Goal: Find specific page/section: Find specific page/section

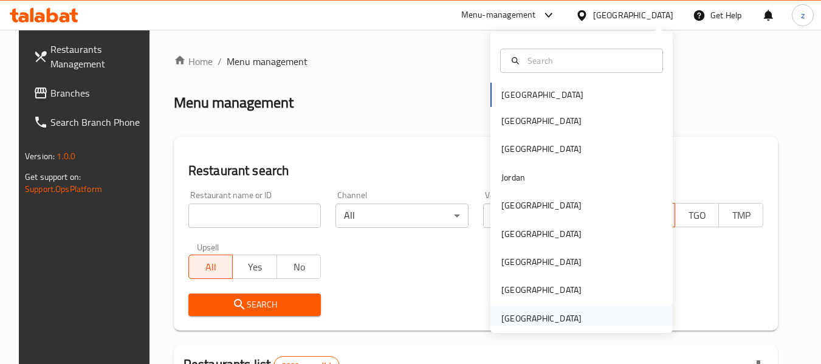
click at [588, 308] on div "[GEOGRAPHIC_DATA]" at bounding box center [581, 318] width 182 height 28
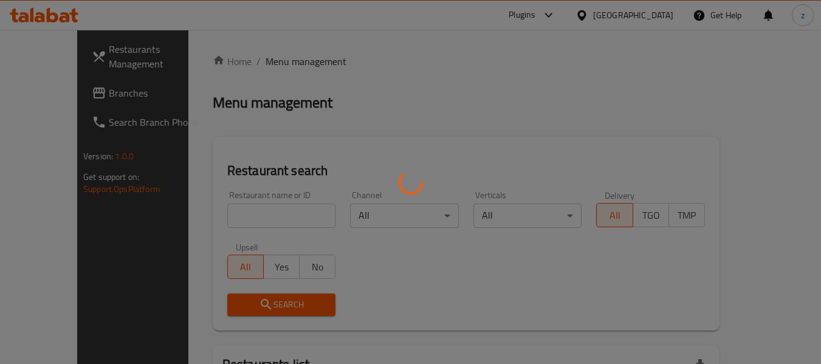
click at [54, 92] on div at bounding box center [410, 182] width 821 height 364
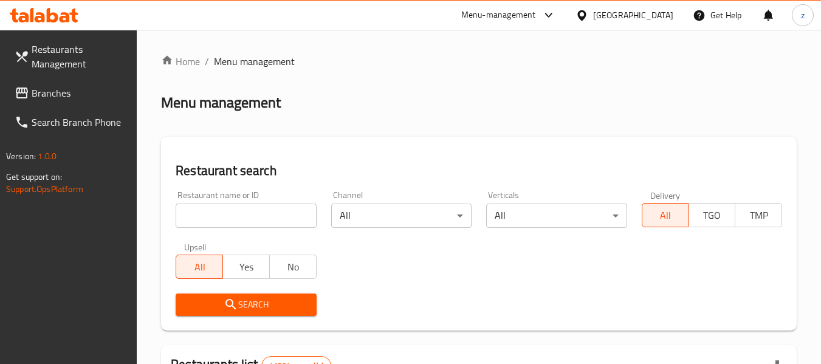
click at [241, 213] on input "search" at bounding box center [246, 215] width 140 height 24
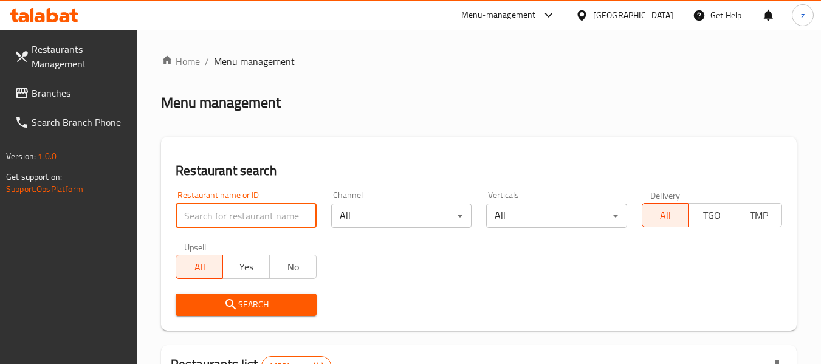
paste input "776296"
type input "776296"
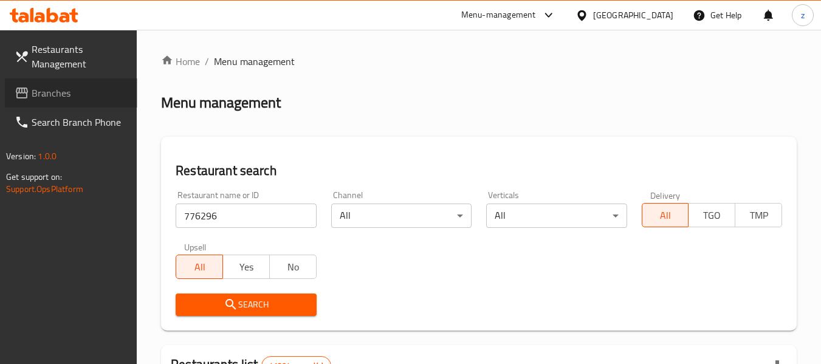
drag, startPoint x: 97, startPoint y: 100, endPoint x: 376, endPoint y: 265, distance: 324.3
click at [376, 265] on div "Restaurant name or ID 776296 Restaurant name or ID Channel All ​ Verticals All …" at bounding box center [478, 253] width 621 height 140
click at [90, 89] on span "Branches" at bounding box center [80, 93] width 96 height 15
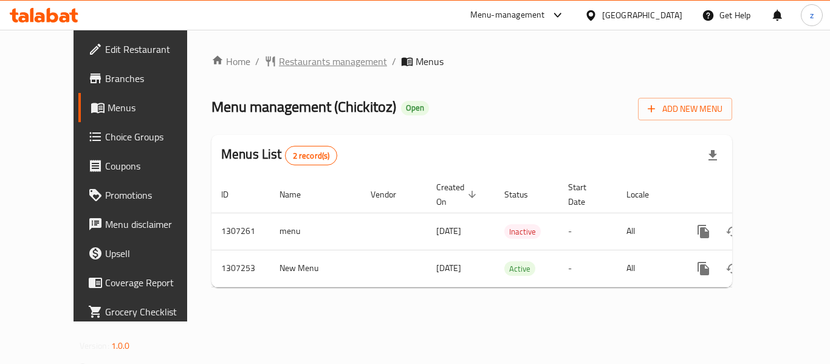
click at [279, 57] on span "Restaurants management" at bounding box center [333, 61] width 108 height 15
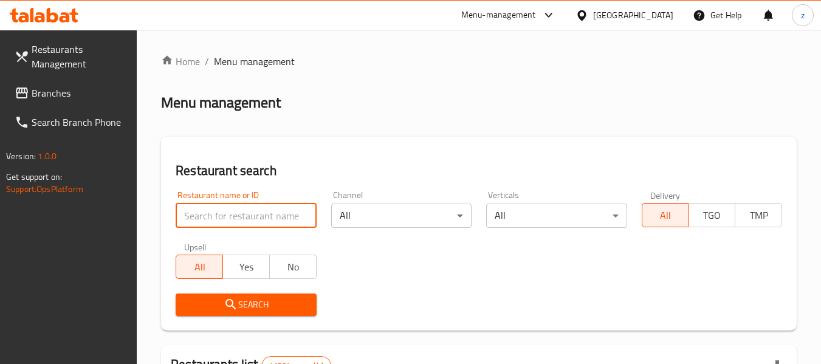
click at [226, 211] on input "search" at bounding box center [246, 215] width 140 height 24
paste input "704371"
type input "704371"
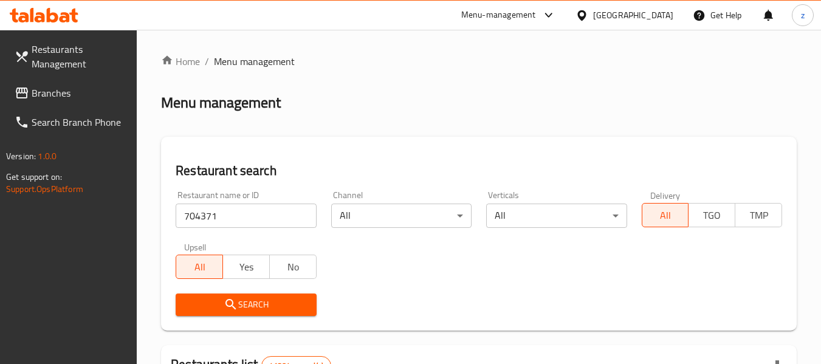
click at [260, 304] on span "Search" at bounding box center [245, 304] width 121 height 15
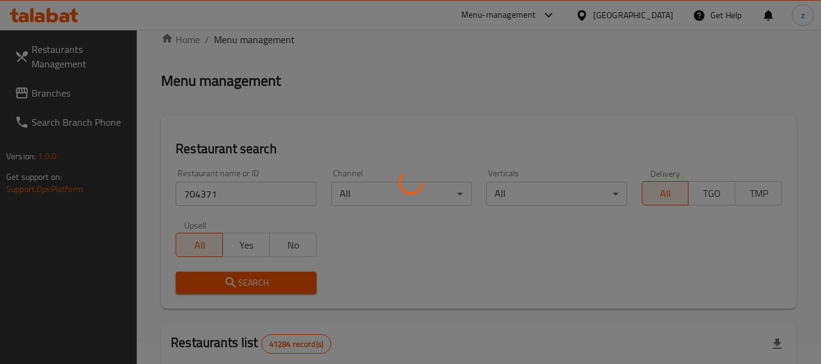
scroll to position [178, 0]
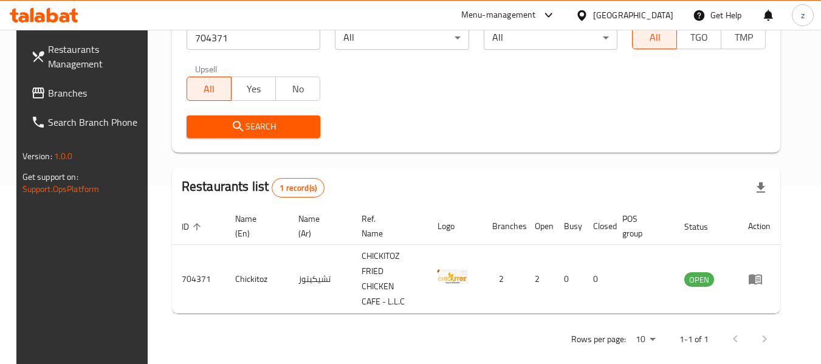
click at [641, 16] on div "[GEOGRAPHIC_DATA]" at bounding box center [633, 15] width 80 height 13
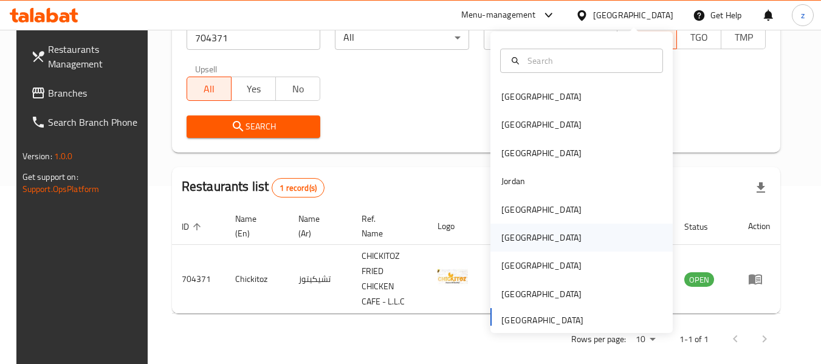
click at [538, 245] on div "Oman" at bounding box center [581, 238] width 182 height 28
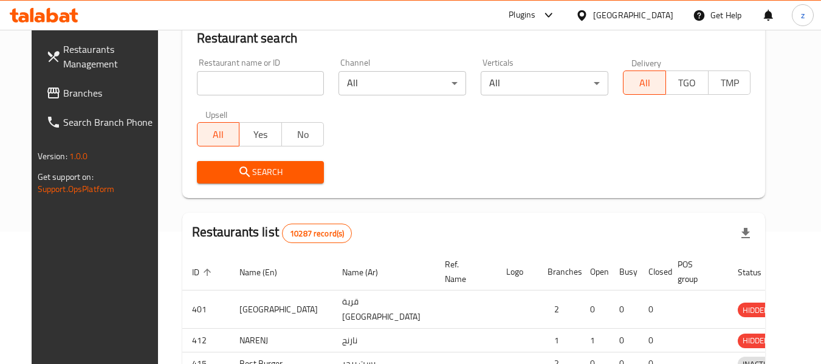
scroll to position [178, 0]
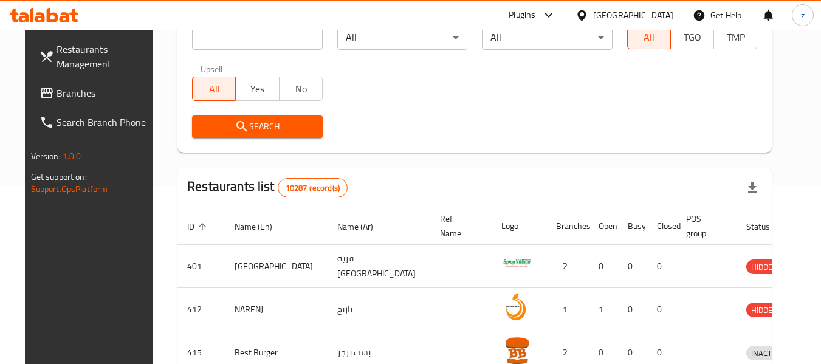
click at [62, 100] on span "Branches" at bounding box center [104, 93] width 96 height 15
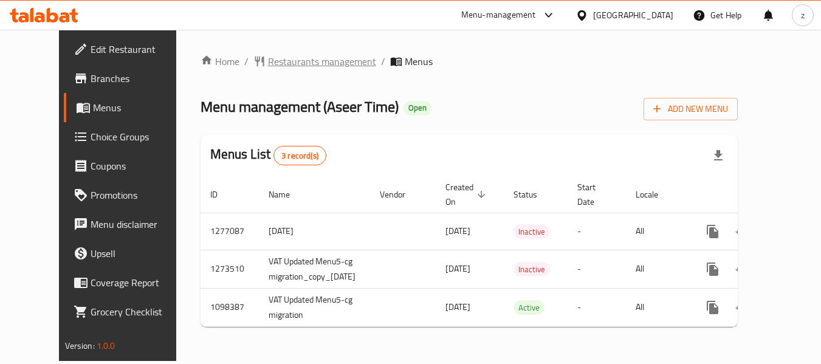
click at [280, 63] on span "Restaurants management" at bounding box center [322, 61] width 108 height 15
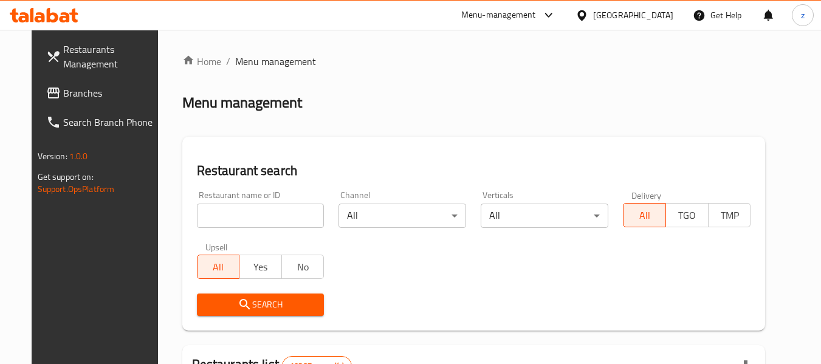
click at [226, 219] on input "search" at bounding box center [261, 215] width 128 height 24
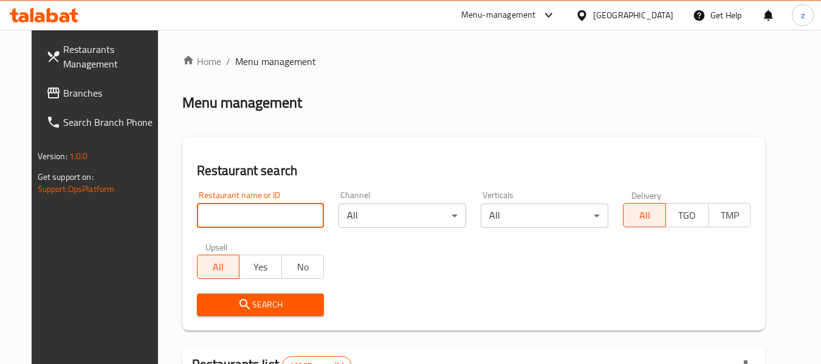
paste input "631206"
type input "631206"
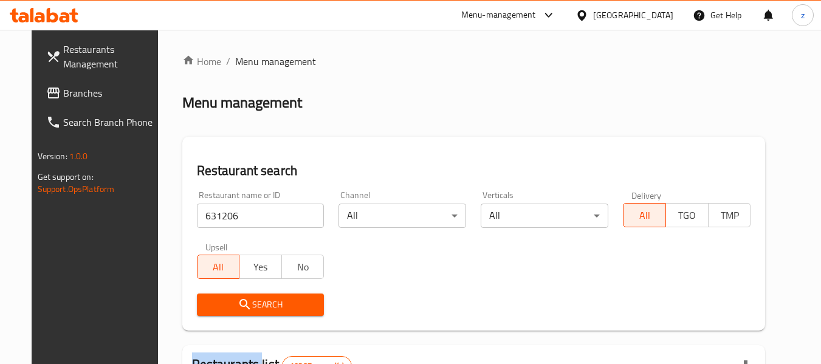
click at [250, 292] on div "Search" at bounding box center [260, 304] width 142 height 37
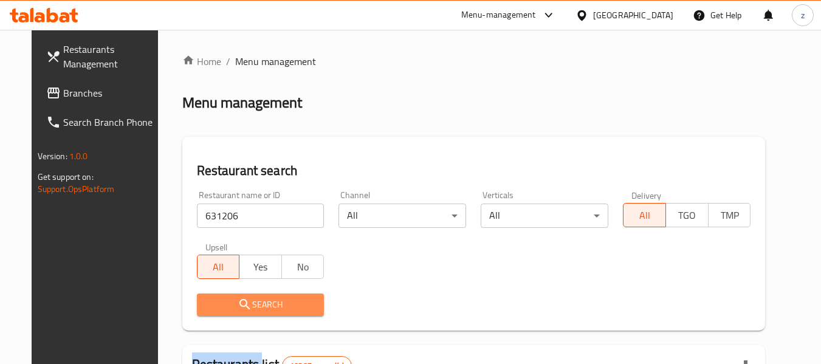
click at [247, 300] on span "Search" at bounding box center [260, 304] width 108 height 15
click at [247, 300] on div at bounding box center [410, 182] width 821 height 364
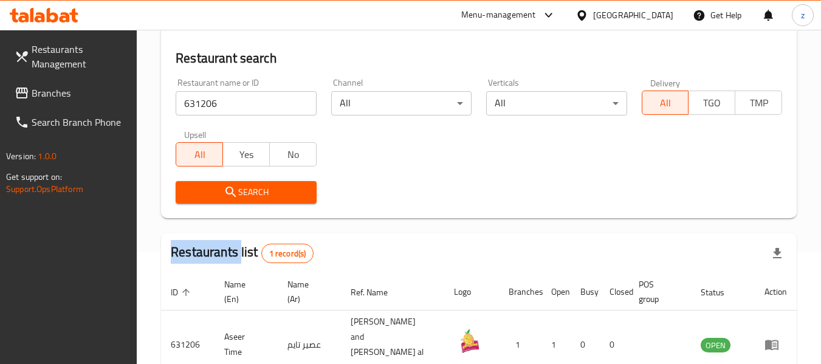
scroll to position [163, 0]
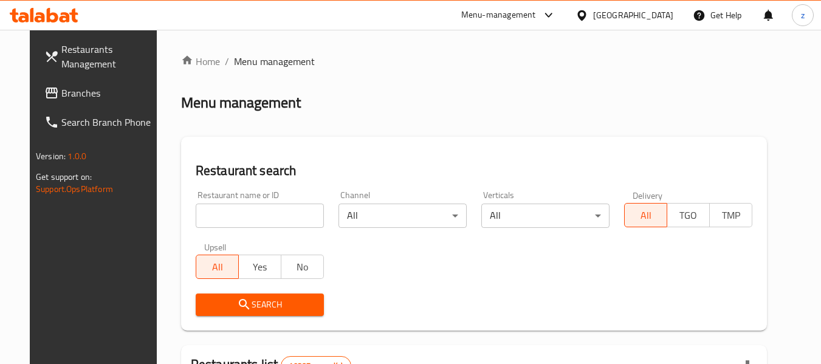
click at [593, 13] on div at bounding box center [584, 15] width 18 height 13
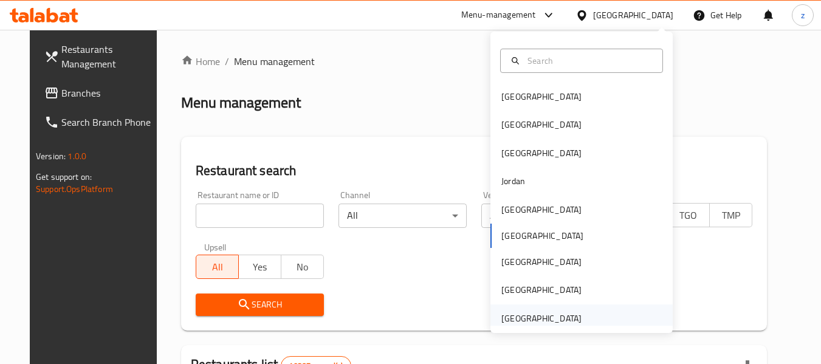
click at [584, 322] on div "[GEOGRAPHIC_DATA]" at bounding box center [581, 318] width 182 height 28
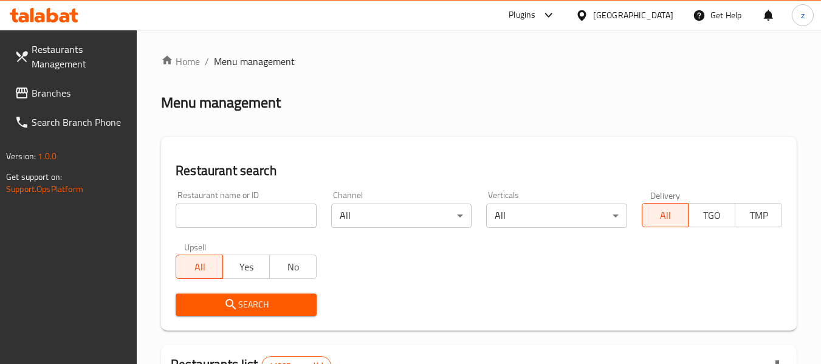
click at [63, 95] on span "Branches" at bounding box center [80, 93] width 96 height 15
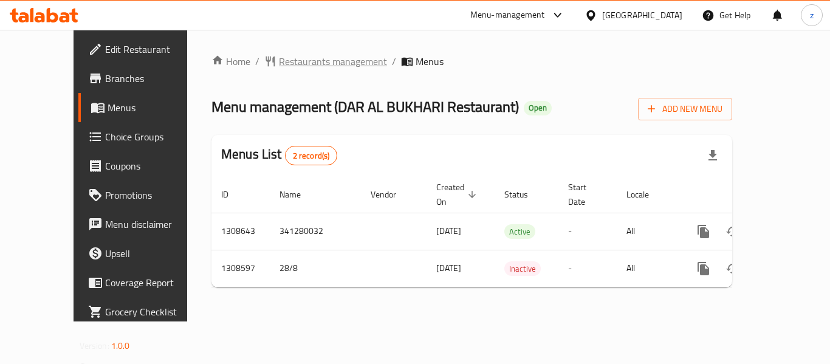
click at [281, 68] on span "Restaurants management" at bounding box center [333, 61] width 108 height 15
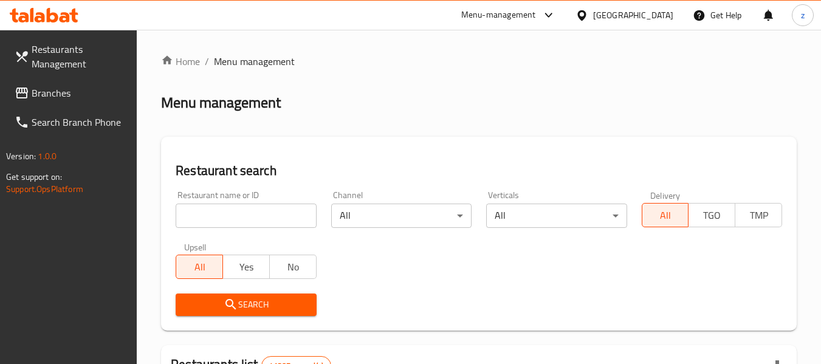
click at [229, 218] on input "search" at bounding box center [246, 215] width 140 height 24
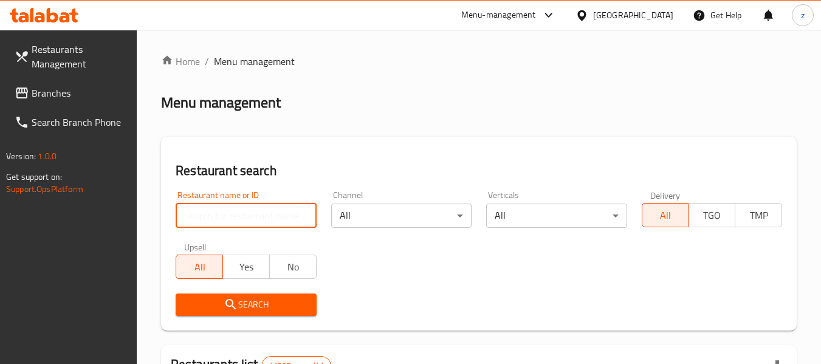
paste input "704952"
type input "704952"
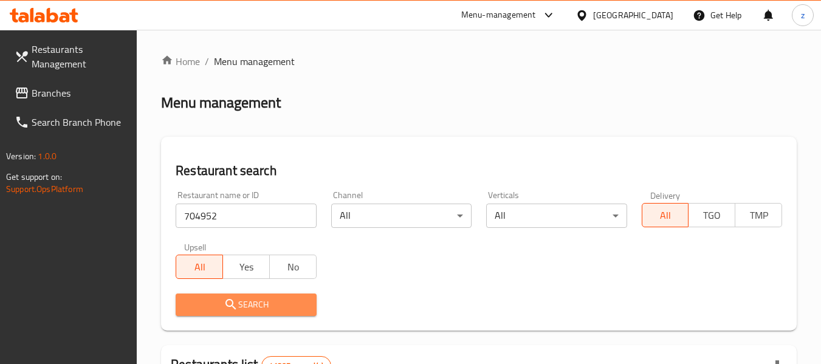
click at [253, 309] on span "Search" at bounding box center [245, 304] width 121 height 15
click at [253, 309] on div at bounding box center [410, 182] width 821 height 364
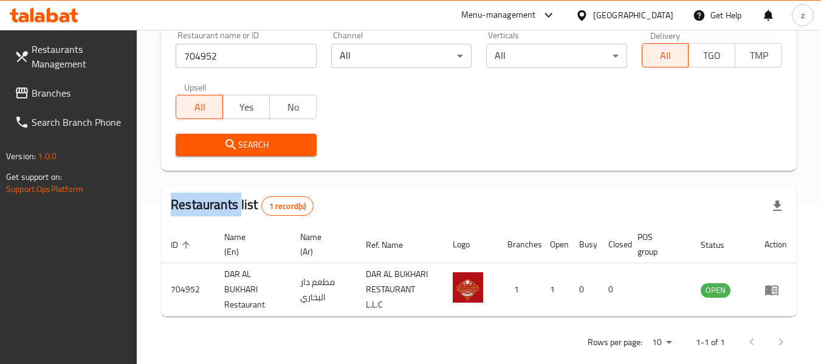
scroll to position [178, 0]
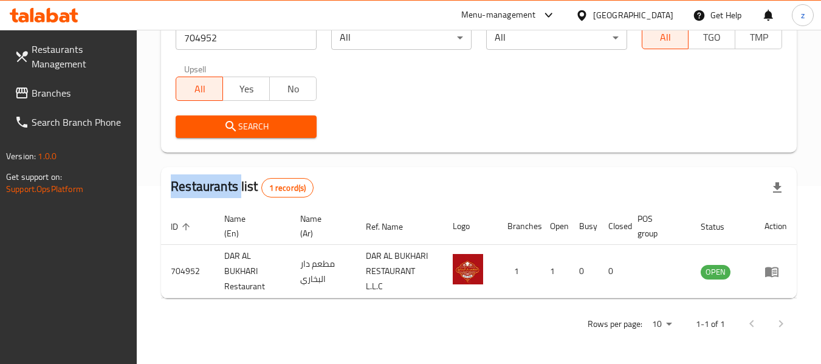
click at [67, 15] on icon at bounding box center [65, 17] width 10 height 10
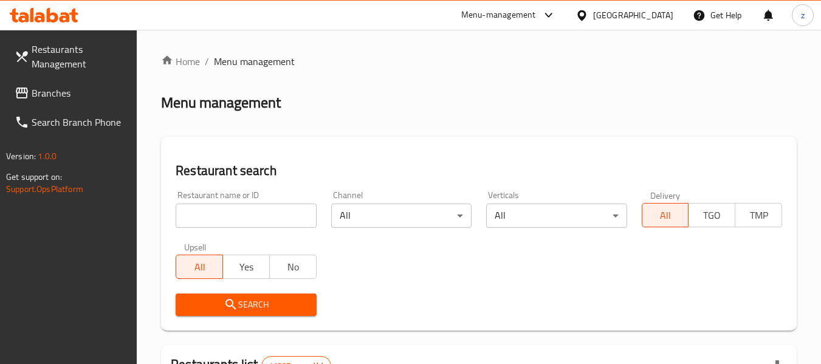
click at [46, 88] on span "Branches" at bounding box center [80, 93] width 96 height 15
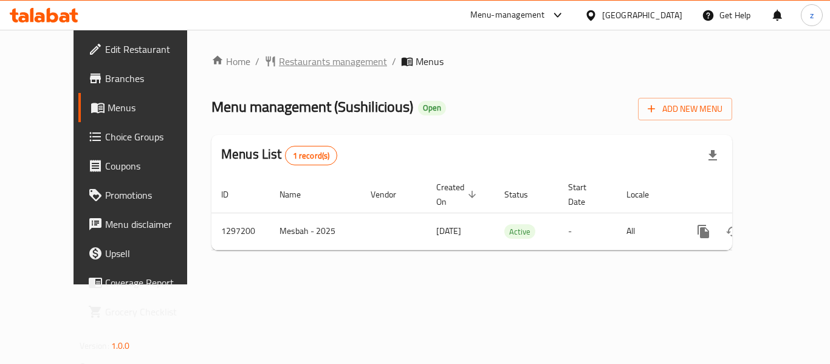
click at [279, 67] on span "Restaurants management" at bounding box center [333, 61] width 108 height 15
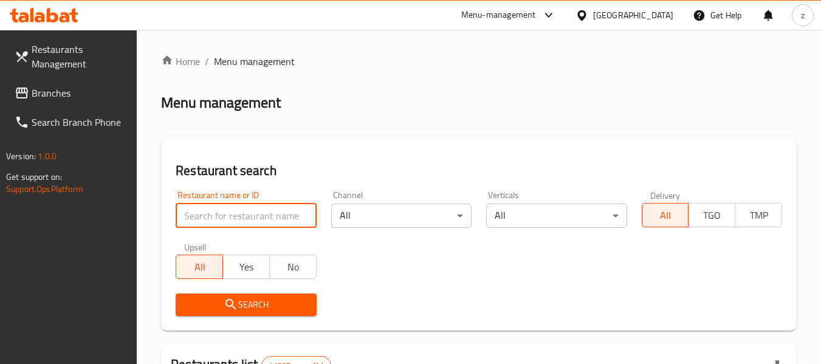
click at [233, 216] on input "search" at bounding box center [246, 215] width 140 height 24
paste input "700419"
type input "700419"
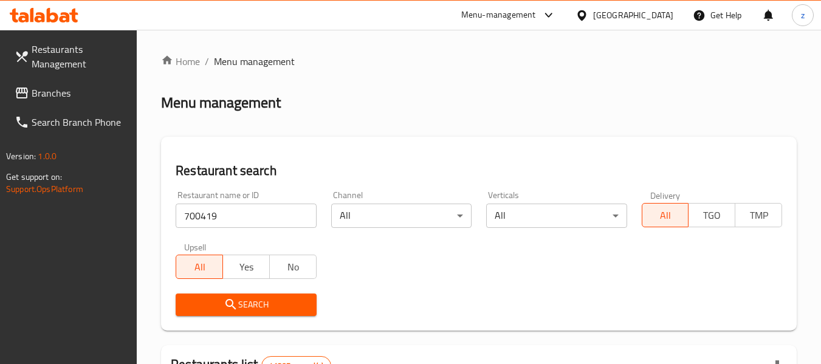
click at [268, 314] on button "Search" at bounding box center [246, 304] width 140 height 22
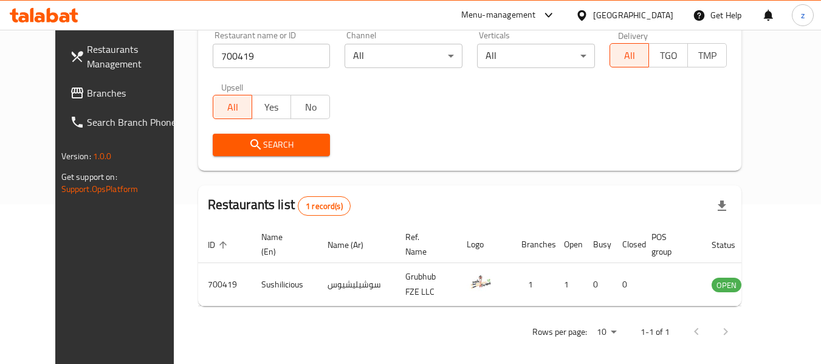
scroll to position [168, 0]
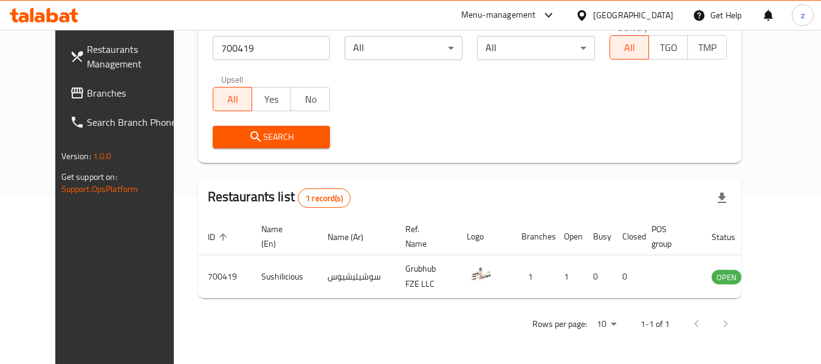
click at [88, 61] on span "Restaurants Management" at bounding box center [135, 56] width 96 height 29
